Goal: Information Seeking & Learning: Learn about a topic

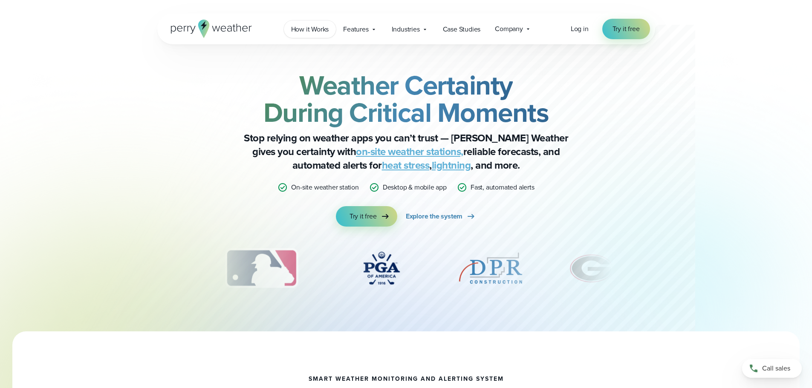
click at [307, 27] on span "How it Works" at bounding box center [310, 29] width 38 height 10
